Goal: Find specific page/section: Find specific page/section

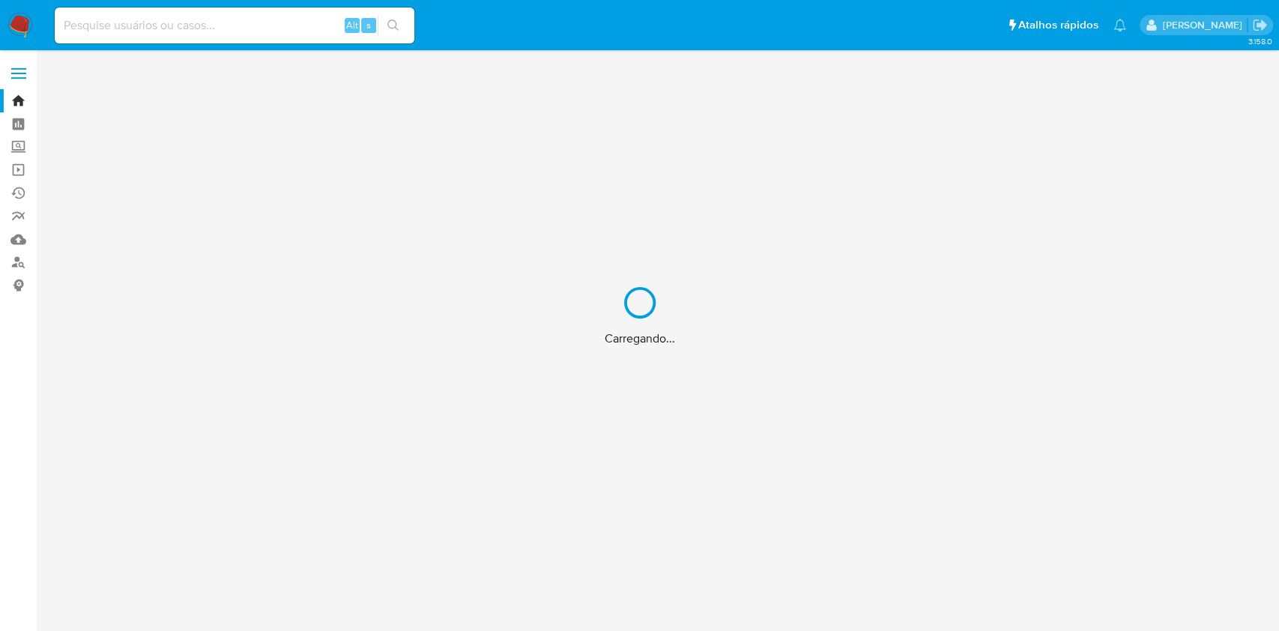
click at [18, 233] on div "Carregando..." at bounding box center [639, 315] width 1279 height 631
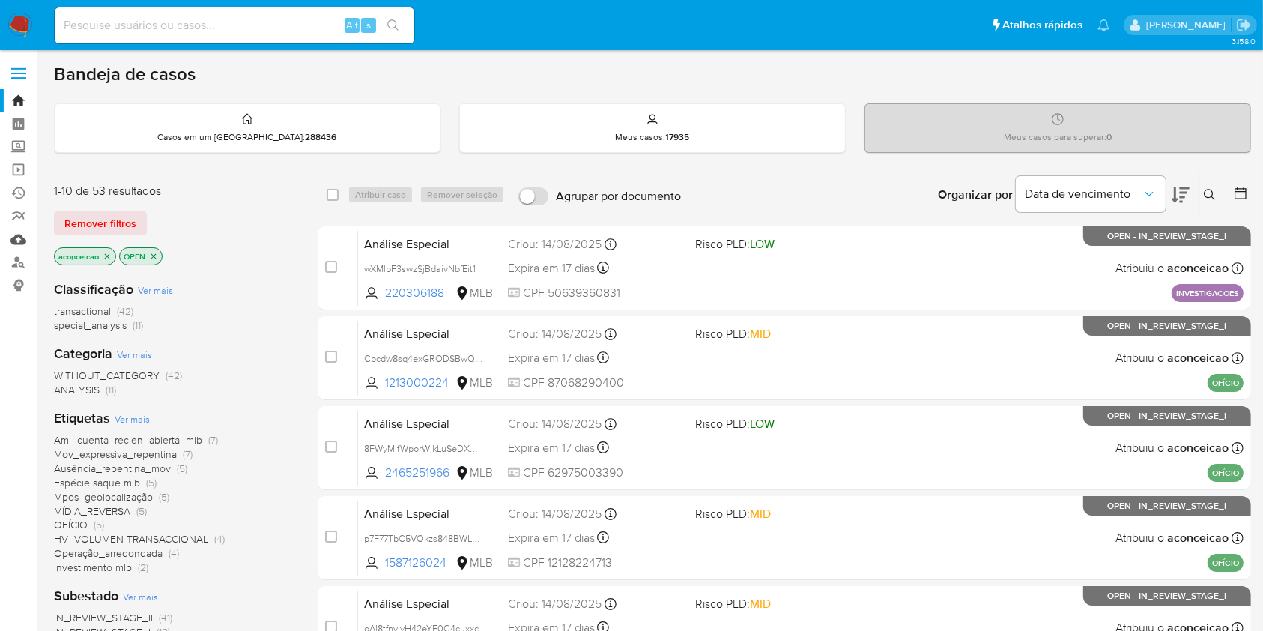
click at [18, 233] on link "Mulan" at bounding box center [89, 239] width 178 height 23
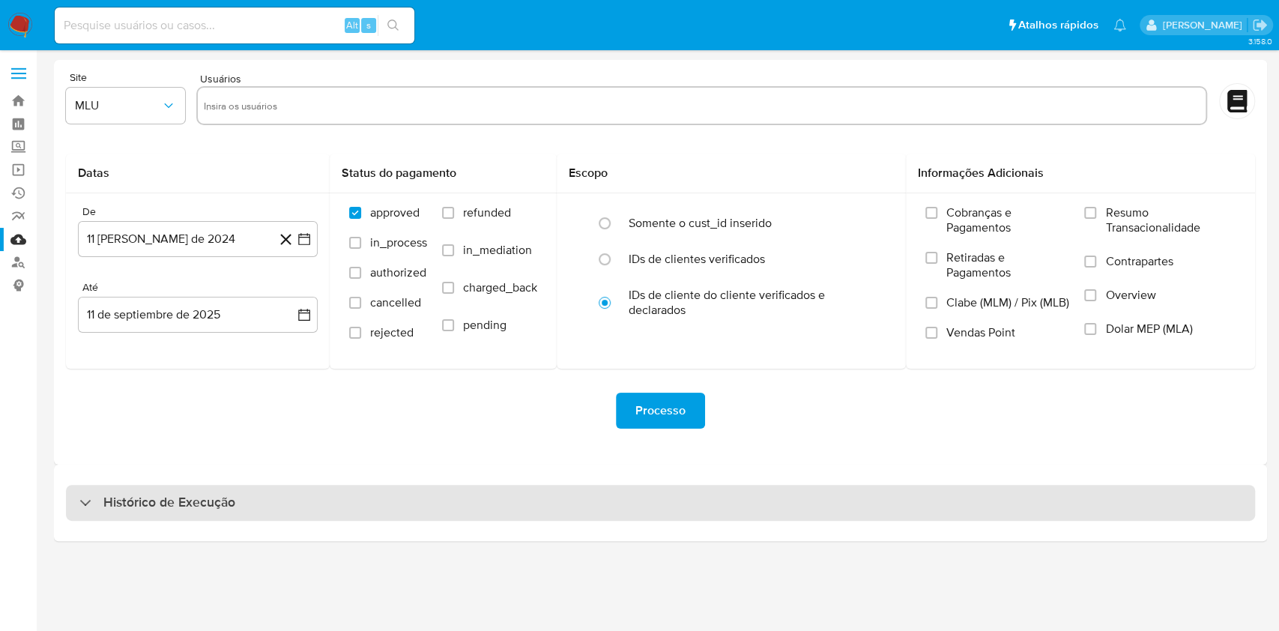
click at [520, 504] on div "Histórico de Execução" at bounding box center [660, 503] width 1189 height 36
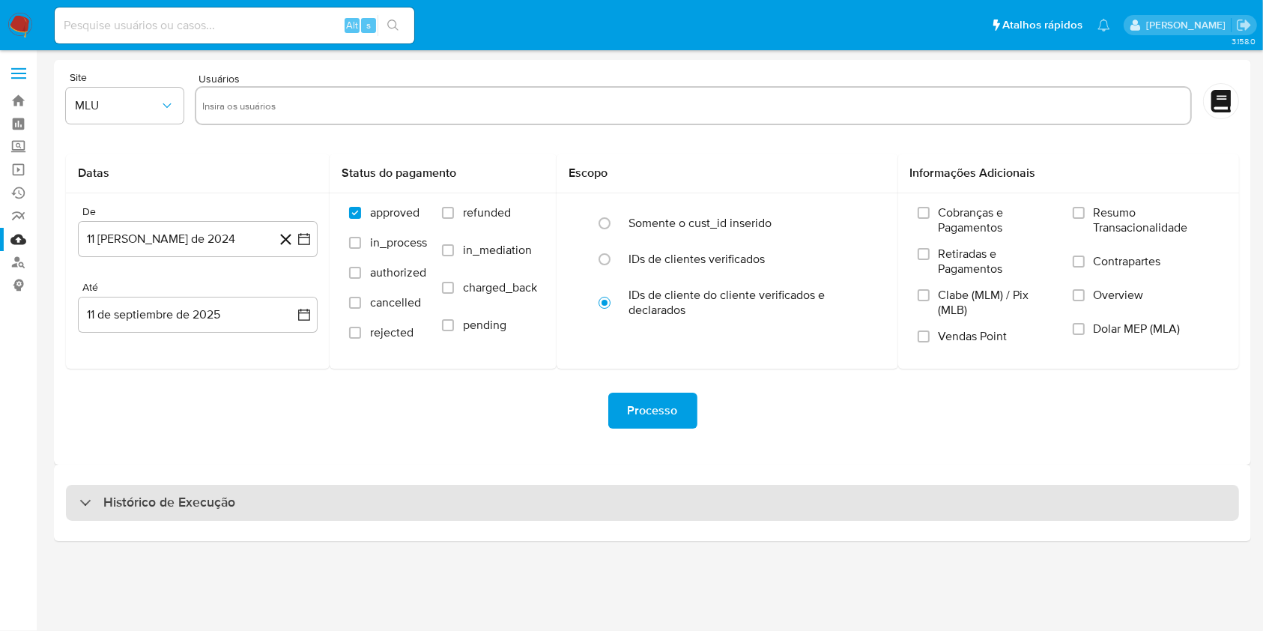
select select "10"
